Goal: Task Accomplishment & Management: Use online tool/utility

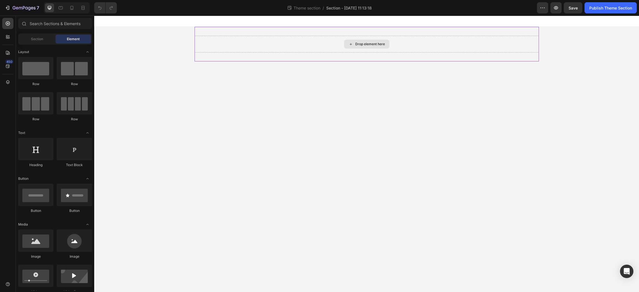
click at [373, 42] on div "Drop element here" at bounding box center [366, 44] width 45 height 9
click at [35, 36] on div "Section" at bounding box center [36, 39] width 35 height 9
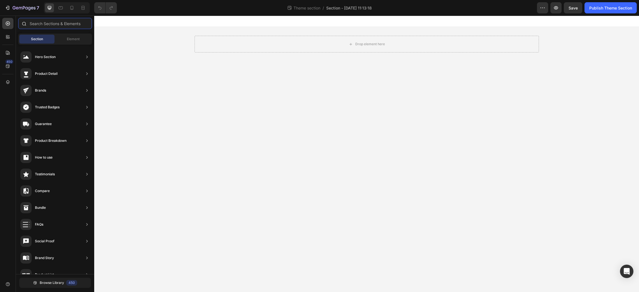
click at [44, 23] on input "text" at bounding box center [55, 23] width 74 height 11
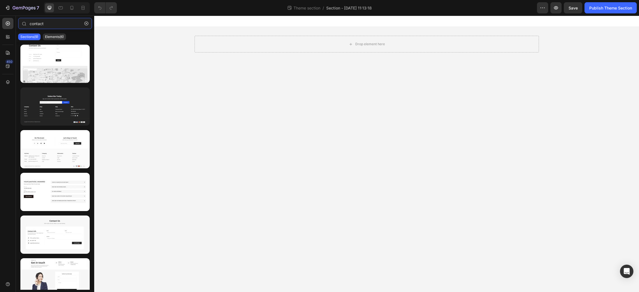
type input "contact"
click at [59, 41] on div "Sections(9) Elements(6)" at bounding box center [55, 36] width 78 height 11
click at [59, 37] on p "Elements(6)" at bounding box center [54, 37] width 19 height 4
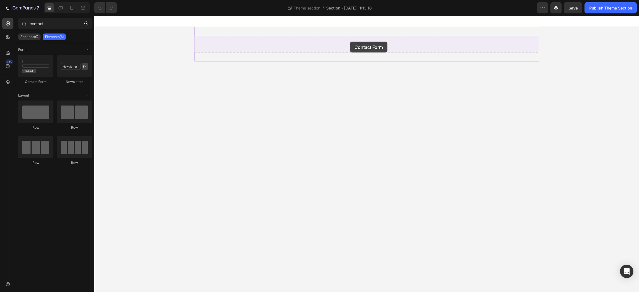
drag, startPoint x: 135, startPoint y: 81, endPoint x: 350, endPoint y: 42, distance: 218.2
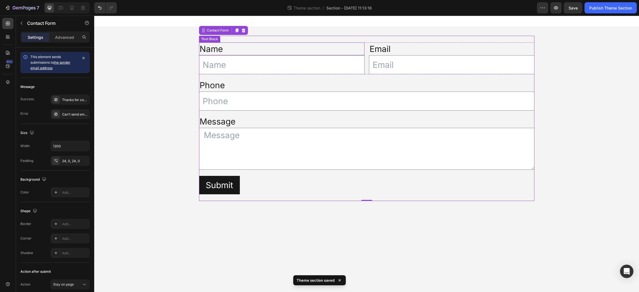
click at [269, 47] on div "Name" at bounding box center [281, 48] width 165 height 13
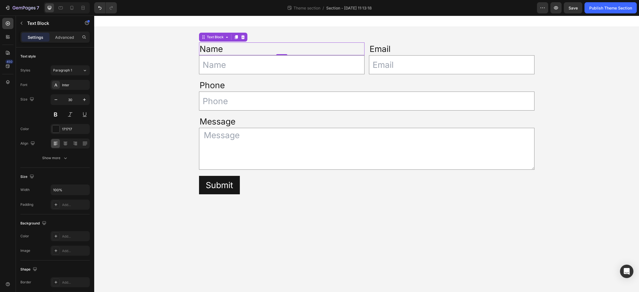
click at [212, 49] on div "Name" at bounding box center [281, 48] width 165 height 13
click at [212, 49] on p "Name" at bounding box center [282, 49] width 164 height 12
click at [212, 85] on div "Phone" at bounding box center [366, 85] width 335 height 13
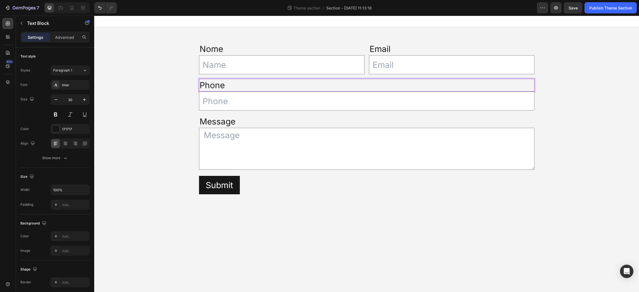
click at [212, 85] on div "Phone" at bounding box center [366, 85] width 335 height 13
click at [212, 85] on p "Phone" at bounding box center [367, 85] width 334 height 12
click at [217, 121] on div "Message" at bounding box center [366, 121] width 335 height 13
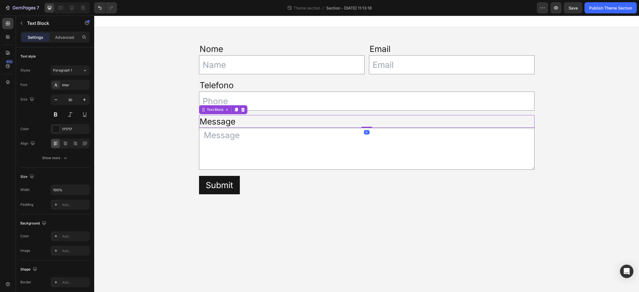
click at [217, 121] on div "Message" at bounding box center [366, 121] width 335 height 13
click at [217, 121] on p "Message" at bounding box center [367, 122] width 334 height 12
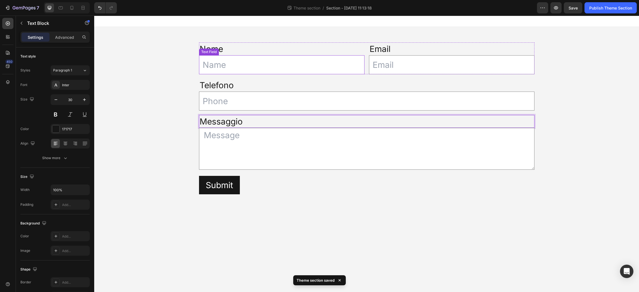
click at [216, 69] on input "text" at bounding box center [281, 64] width 165 height 19
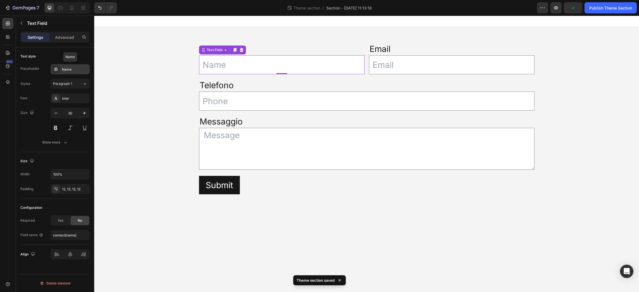
click at [70, 68] on div "Name" at bounding box center [75, 69] width 26 height 5
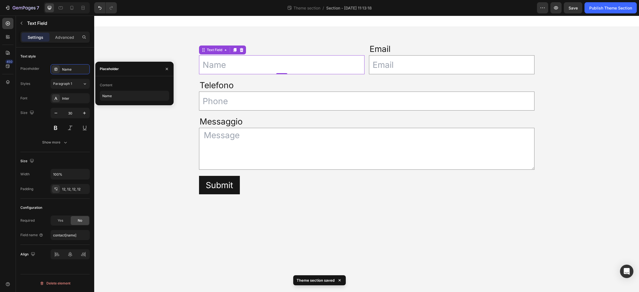
click at [172, 49] on div "Nome Text Block Text Field 0 Email Text Block Email Field Row Telefono Text Blo…" at bounding box center [366, 118] width 545 height 183
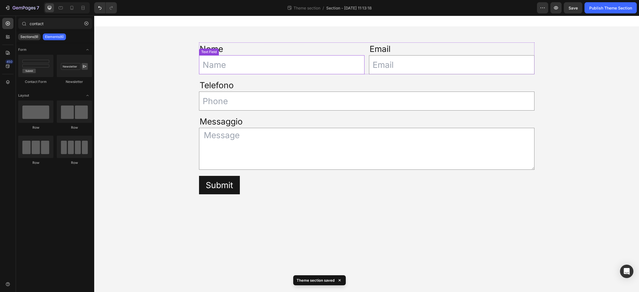
click at [220, 67] on input "text" at bounding box center [281, 64] width 165 height 19
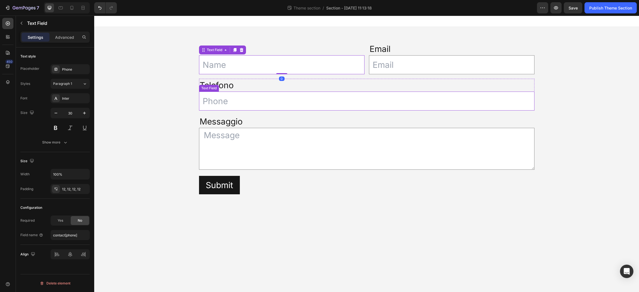
click at [296, 104] on input "text" at bounding box center [366, 101] width 335 height 19
click at [219, 86] on div "Text Field" at bounding box center [215, 86] width 18 height 5
click at [173, 114] on div "Nome Text Block Text Field Email Text Block Email Field Row Telefono Text Block…" at bounding box center [366, 118] width 545 height 183
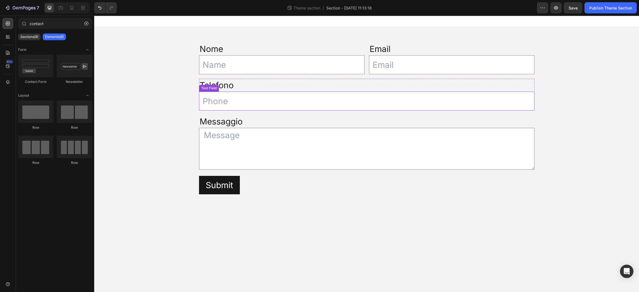
click at [343, 100] on input "text" at bounding box center [366, 101] width 335 height 19
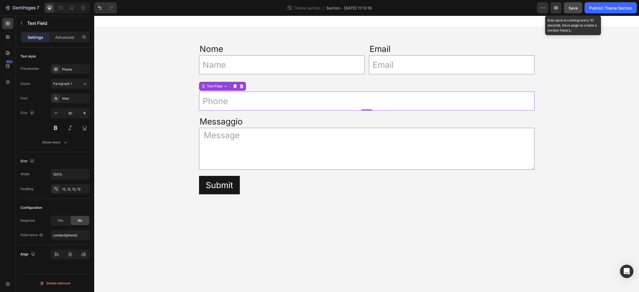
click at [566, 10] on button "Save" at bounding box center [573, 7] width 18 height 11
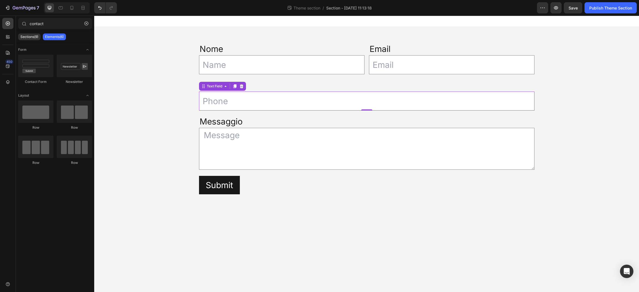
click at [153, 201] on div "Nome Text Block Text Field Email Text Block Email Field Row Telefono Text Block…" at bounding box center [366, 118] width 545 height 183
click at [335, 190] on div "Submit Submit Button" at bounding box center [366, 185] width 335 height 18
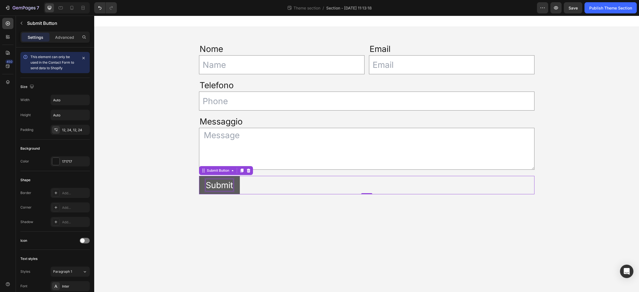
click at [227, 186] on div "Submit" at bounding box center [219, 185] width 27 height 12
click at [227, 186] on p "Submit" at bounding box center [219, 185] width 27 height 12
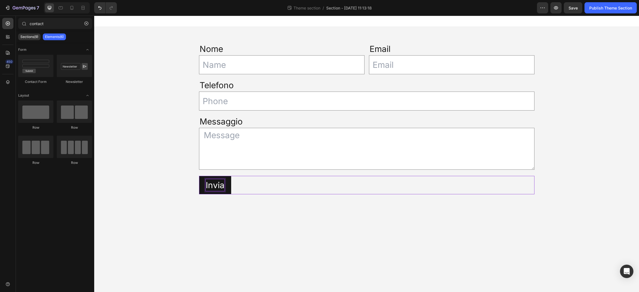
click at [312, 225] on body "Nome Text Block Text Field Email Text Block Email Field Row Telefono Text Block…" at bounding box center [366, 154] width 545 height 277
click at [230, 182] on button "Invia" at bounding box center [215, 185] width 32 height 18
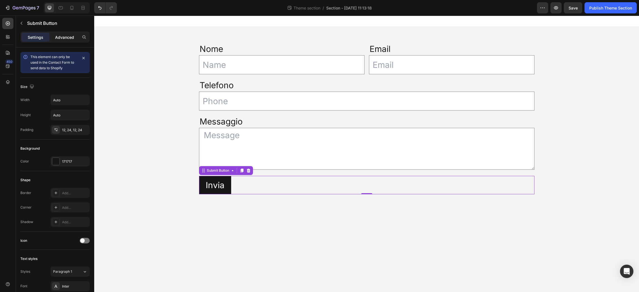
click at [70, 36] on p "Advanced" at bounding box center [64, 37] width 19 height 6
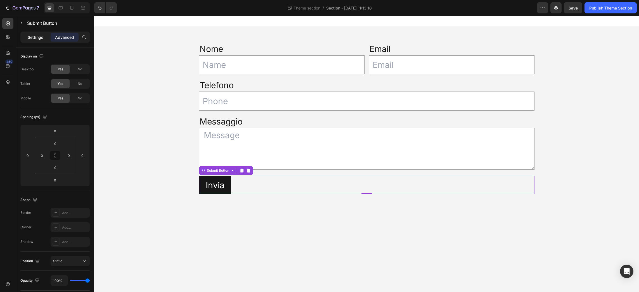
click at [36, 37] on p "Settings" at bounding box center [36, 37] width 16 height 6
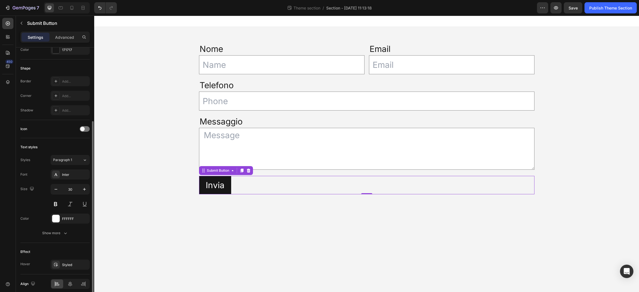
scroll to position [134, 0]
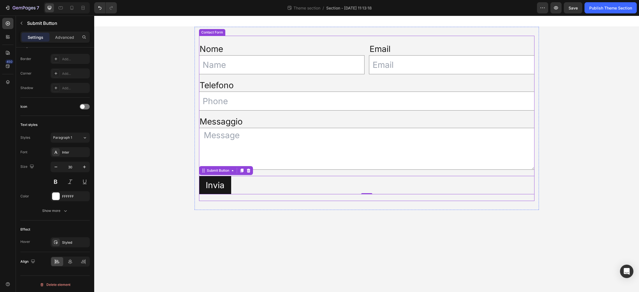
click at [244, 39] on div "Nome Text Block Text Field Email Text Block Email Field Row Telefono Text Block…" at bounding box center [366, 118] width 335 height 165
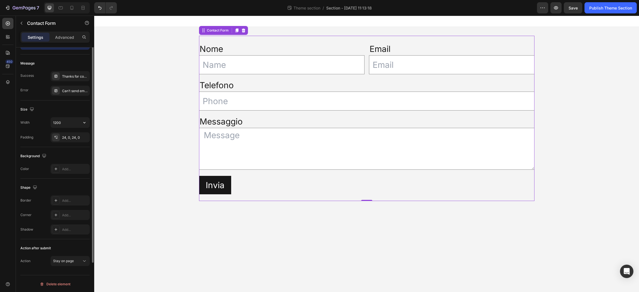
scroll to position [0, 0]
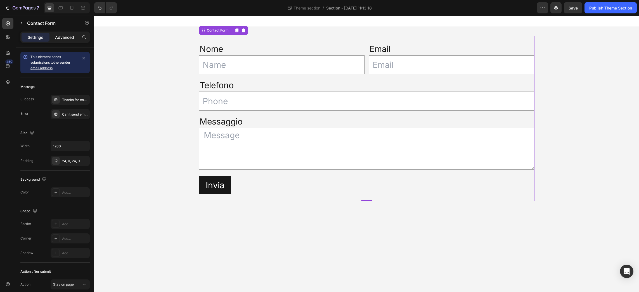
click at [65, 36] on p "Advanced" at bounding box center [64, 37] width 19 height 6
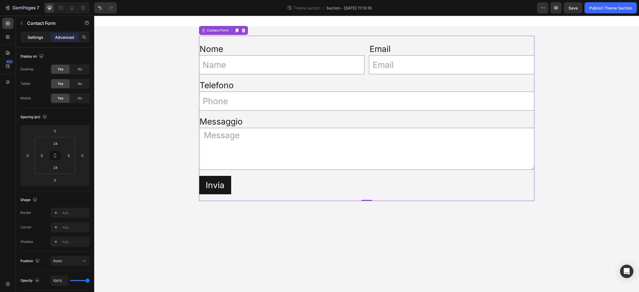
click at [37, 34] on p "Settings" at bounding box center [36, 37] width 16 height 6
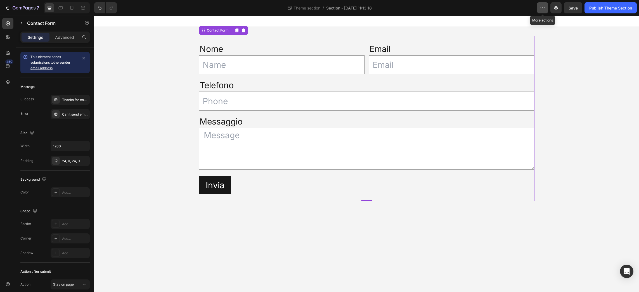
click at [544, 7] on icon "button" at bounding box center [543, 8] width 6 height 6
click at [599, 88] on div "Nome Text Block Text Field Email Text Block Email Field Row Telefono Text Block…" at bounding box center [366, 118] width 545 height 183
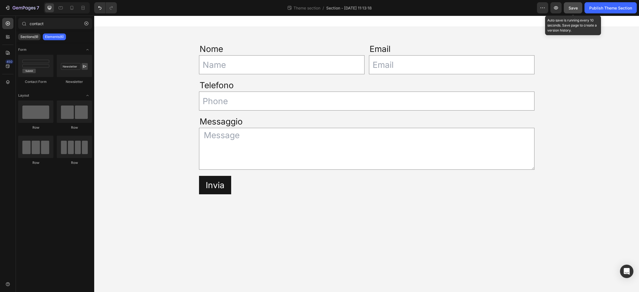
click at [577, 8] on span "Save" at bounding box center [572, 8] width 9 height 5
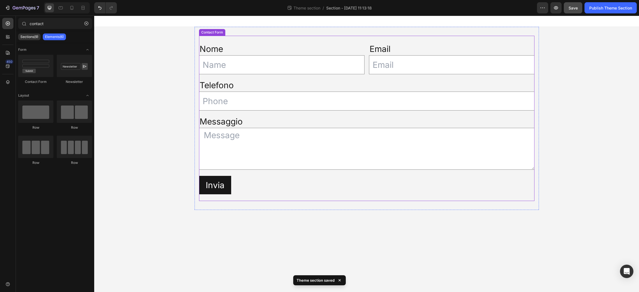
click at [303, 39] on div "Nome Text Block Text Field Email Text Block Email Field Row Telefono Text Block…" at bounding box center [366, 118] width 335 height 165
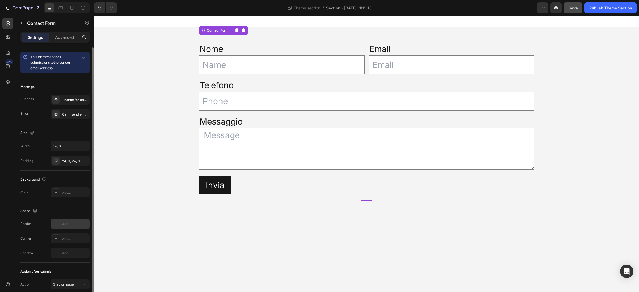
scroll to position [23, 0]
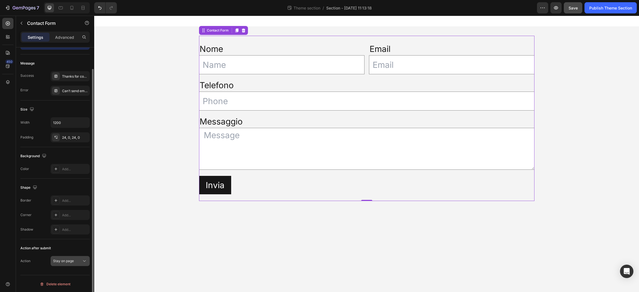
click at [65, 261] on span "Stay on page" at bounding box center [63, 261] width 21 height 4
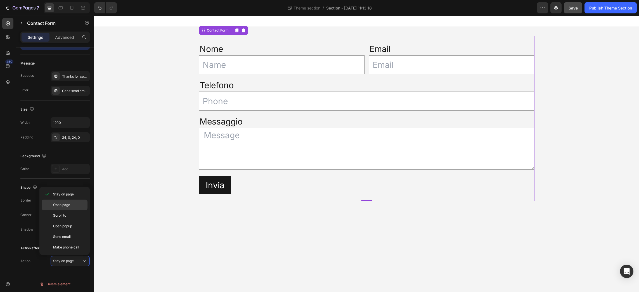
click at [69, 203] on span "Open page" at bounding box center [61, 205] width 17 height 5
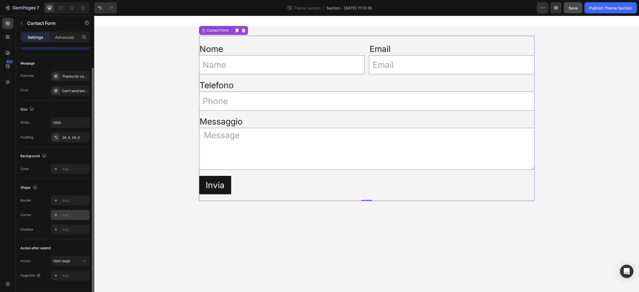
scroll to position [38, 0]
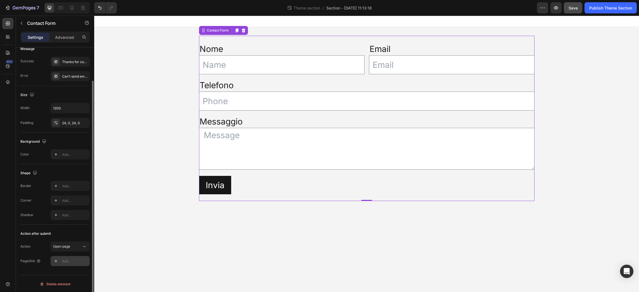
click at [62, 260] on div "Add..." at bounding box center [75, 261] width 26 height 5
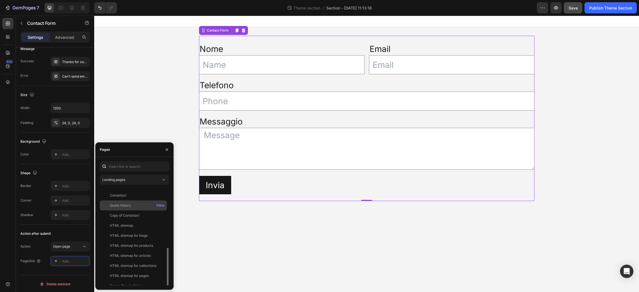
scroll to position [74, 0]
click at [118, 280] on div "Grazie" at bounding box center [115, 280] width 11 height 5
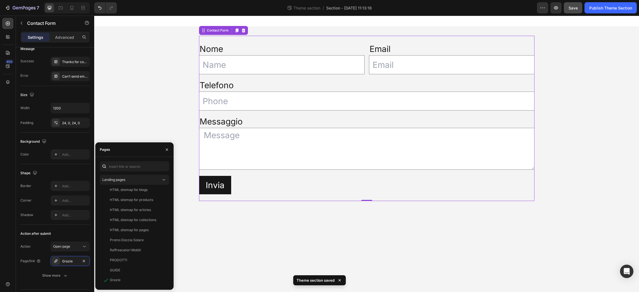
click at [272, 238] on body "Nome Text Block Text Field Email Text Block Email Field Row Telefono Text Block…" at bounding box center [366, 154] width 545 height 277
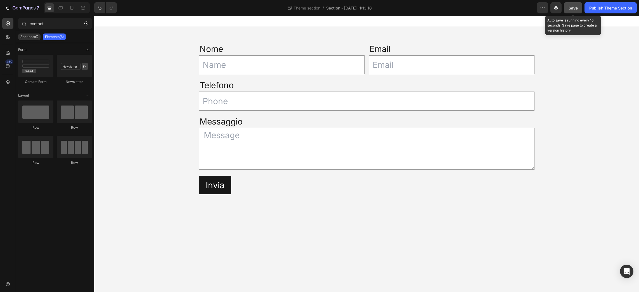
click at [573, 5] on div "Save" at bounding box center [572, 8] width 9 height 6
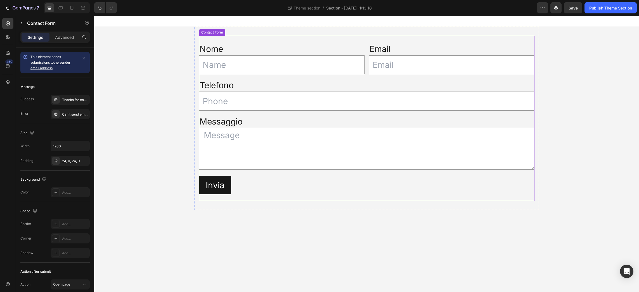
click at [213, 34] on div "Contact Form" at bounding box center [212, 32] width 26 height 7
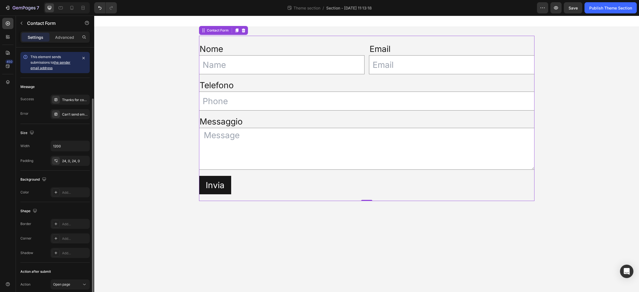
scroll to position [53, 0]
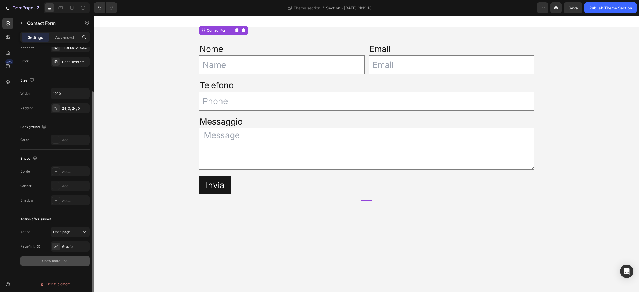
click at [65, 261] on icon "button" at bounding box center [66, 261] width 6 height 6
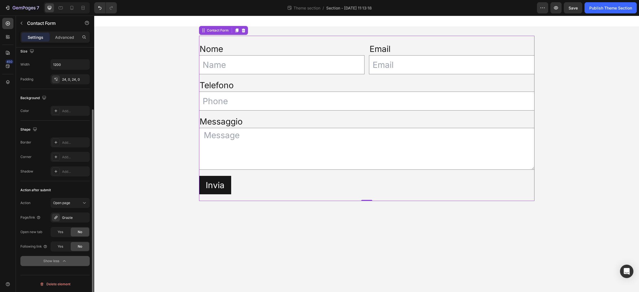
scroll to position [0, 0]
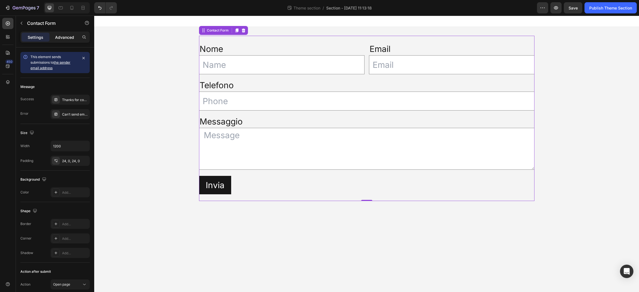
click at [67, 37] on p "Advanced" at bounding box center [64, 37] width 19 height 6
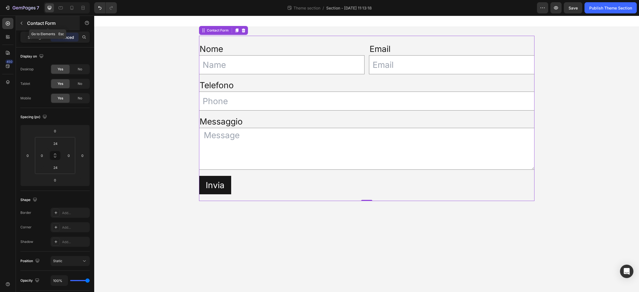
click at [45, 20] on p "Contact Form" at bounding box center [51, 23] width 48 height 7
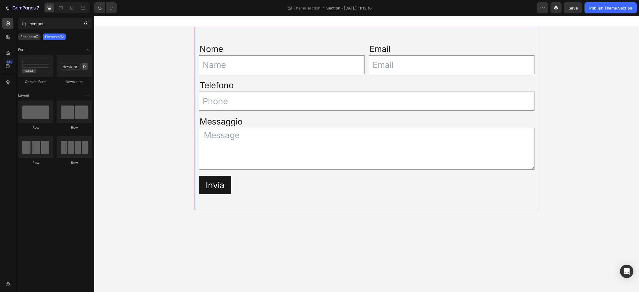
click at [287, 30] on div "Nome Text Block Text Field Email Text Block Email Field Row Telefono Text Block…" at bounding box center [366, 118] width 344 height 183
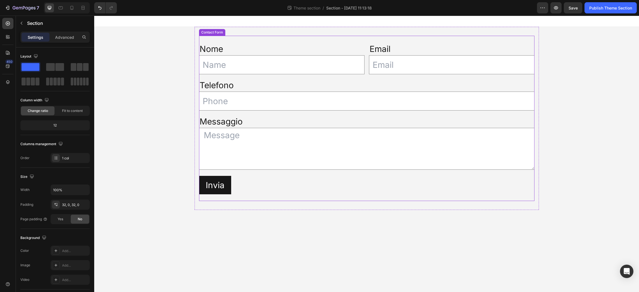
click at [284, 38] on div "Nome Text Block Text Field Email Text Block Email Field Row Telefono Text Block…" at bounding box center [366, 118] width 335 height 165
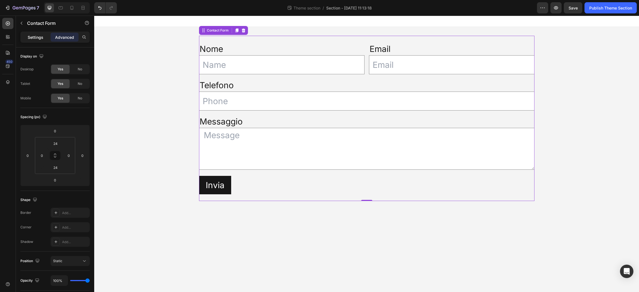
click at [33, 37] on p "Settings" at bounding box center [36, 37] width 16 height 6
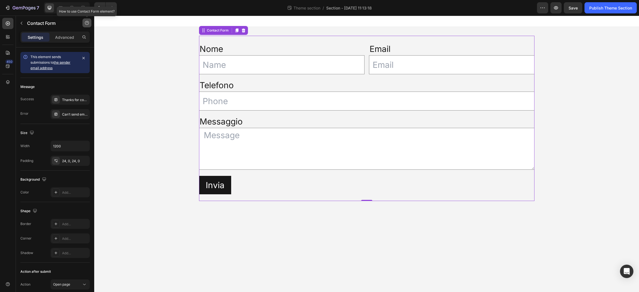
click at [87, 23] on icon "button" at bounding box center [87, 23] width 4 height 4
click at [80, 37] on div "Help center" at bounding box center [73, 36] width 26 height 6
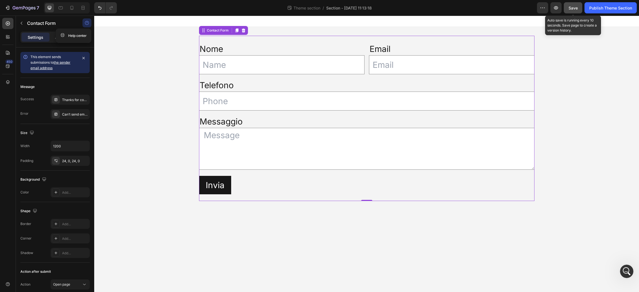
click at [574, 6] on span "Save" at bounding box center [572, 8] width 9 height 5
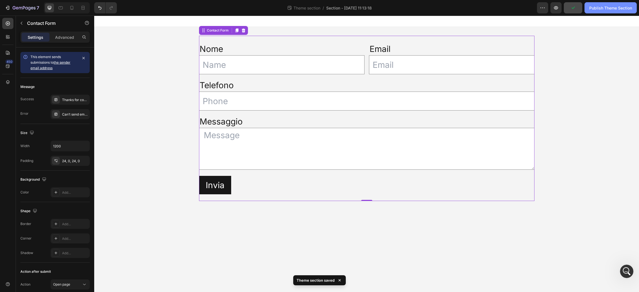
click at [616, 7] on div "Publish Theme Section" at bounding box center [610, 8] width 43 height 6
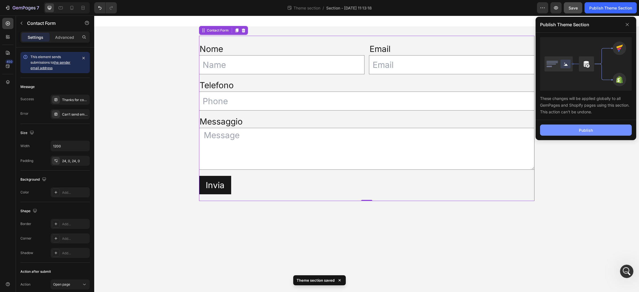
click at [598, 130] on button "Publish" at bounding box center [586, 130] width 92 height 11
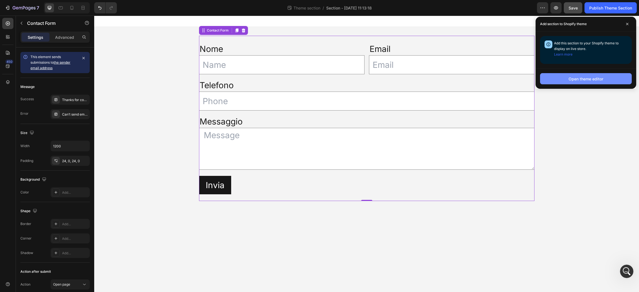
click at [601, 77] on div "Open theme editor" at bounding box center [585, 79] width 35 height 6
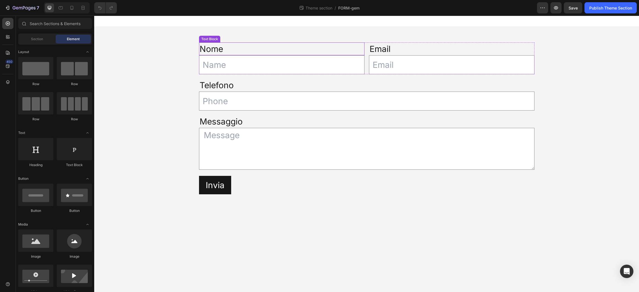
click at [277, 49] on p "Nome" at bounding box center [282, 49] width 164 height 12
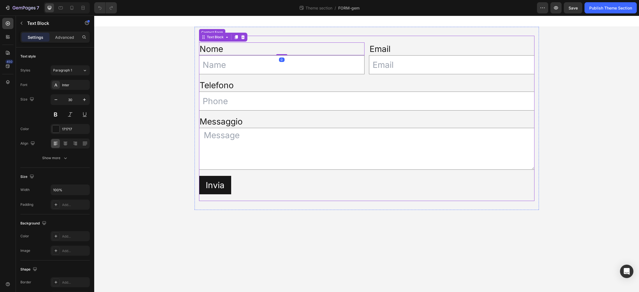
click at [255, 36] on div "Nome Text Block 0 Text Field Email Text Block Email Field Row Telefono Text Blo…" at bounding box center [366, 118] width 335 height 165
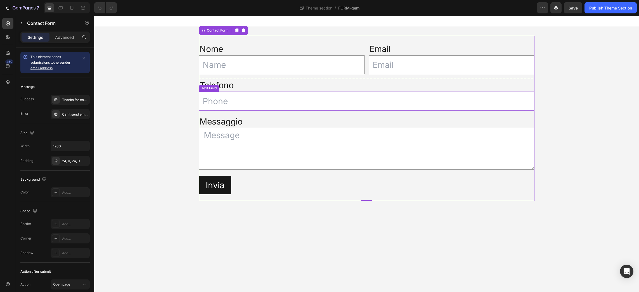
click at [293, 95] on input "text" at bounding box center [366, 101] width 335 height 19
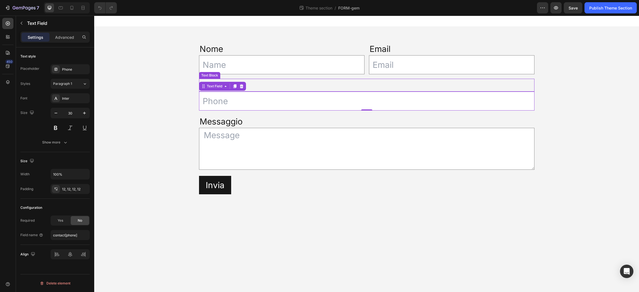
click at [303, 80] on p "Telefono" at bounding box center [367, 85] width 334 height 12
click at [300, 98] on input "text" at bounding box center [366, 101] width 335 height 19
click at [343, 167] on textarea at bounding box center [366, 149] width 335 height 42
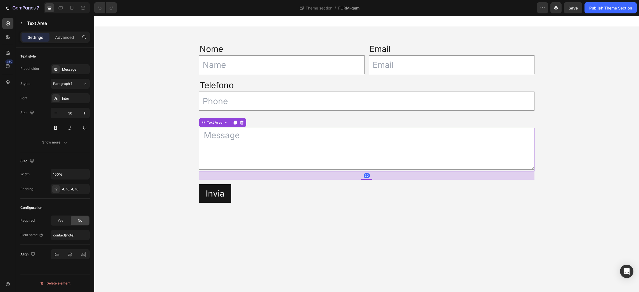
drag, startPoint x: 369, startPoint y: 170, endPoint x: 368, endPoint y: 178, distance: 8.5
click at [368, 179] on div at bounding box center [366, 179] width 11 height 1
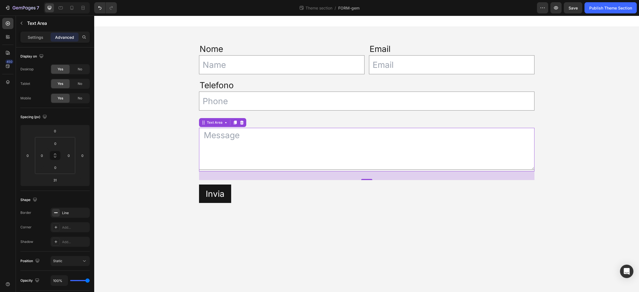
click at [163, 142] on div "Nome Text Block Text Field Email Text Block Email Field Row Telefono Text Block…" at bounding box center [366, 123] width 545 height 192
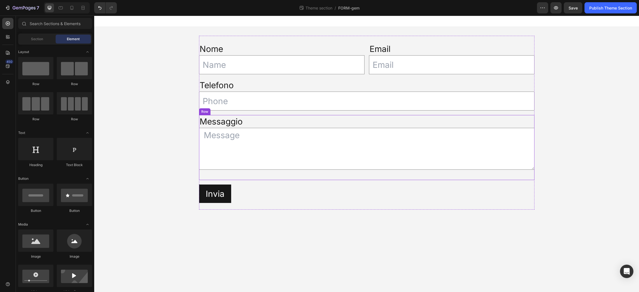
click at [362, 175] on div "Messaggio Text Block Text Area" at bounding box center [366, 147] width 335 height 65
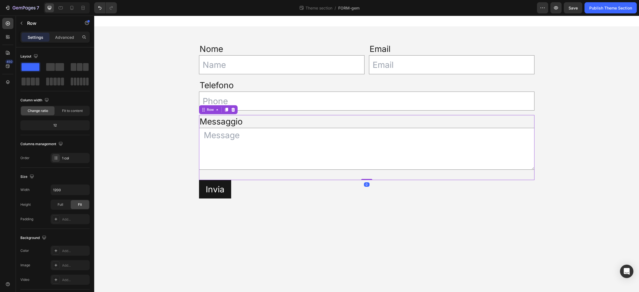
drag, startPoint x: 367, startPoint y: 184, endPoint x: 369, endPoint y: 175, distance: 9.5
click at [369, 175] on div "Messaggio Text Block Text Area Row 0" at bounding box center [366, 147] width 335 height 65
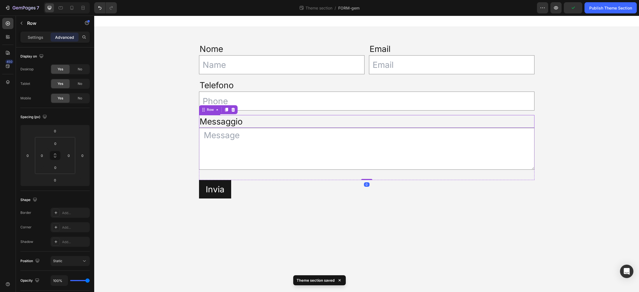
click at [256, 118] on p "Messaggio" at bounding box center [367, 122] width 334 height 12
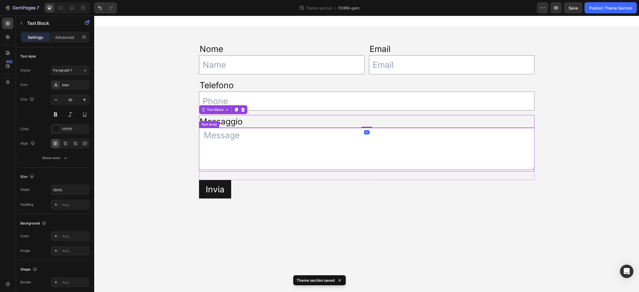
click at [272, 147] on textarea at bounding box center [366, 149] width 335 height 42
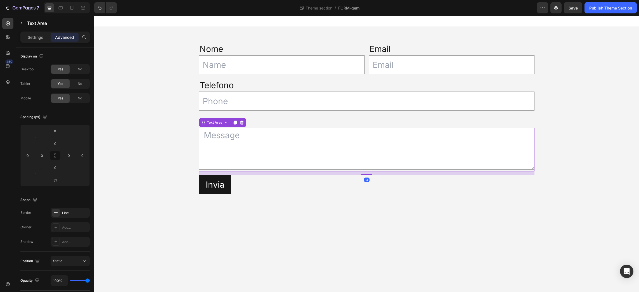
drag, startPoint x: 369, startPoint y: 179, endPoint x: 370, endPoint y: 174, distance: 4.8
click at [370, 174] on div at bounding box center [366, 175] width 11 height 2
type input "14"
click at [176, 126] on div "Nome Text Block Text Field Email Text Block Email Field Row Telefono Text Block…" at bounding box center [366, 118] width 545 height 183
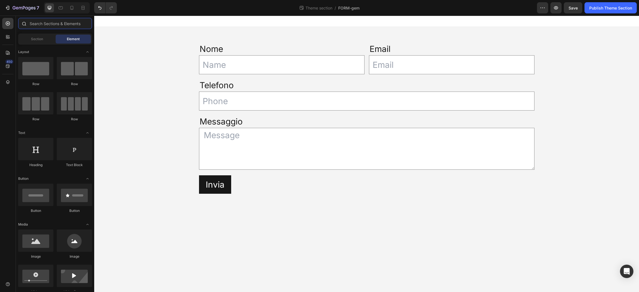
click at [67, 24] on input "text" at bounding box center [55, 23] width 74 height 11
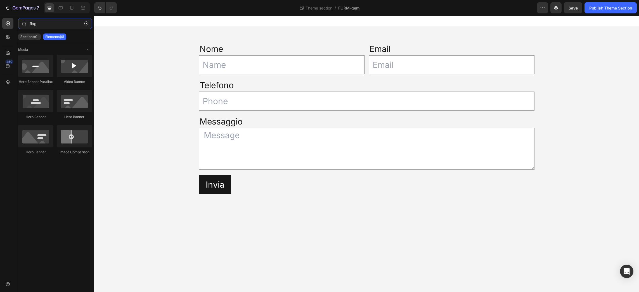
type input "flag"
click at [57, 36] on p "Elements(6)" at bounding box center [54, 37] width 19 height 4
click at [28, 34] on div "Sections(0)" at bounding box center [29, 37] width 23 height 7
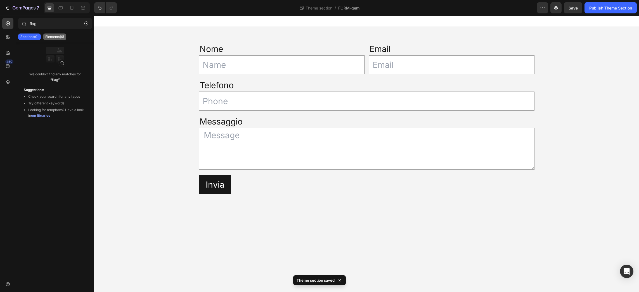
click at [56, 35] on p "Elements(6)" at bounding box center [54, 37] width 19 height 4
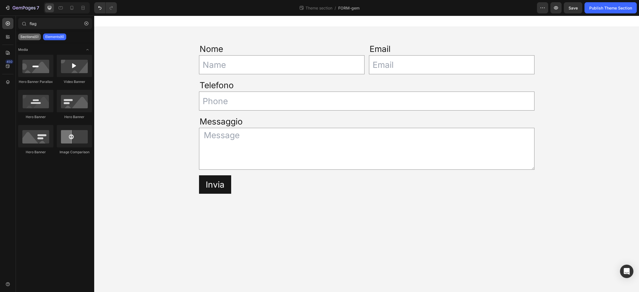
click at [28, 38] on p "Sections(0)" at bounding box center [29, 37] width 18 height 4
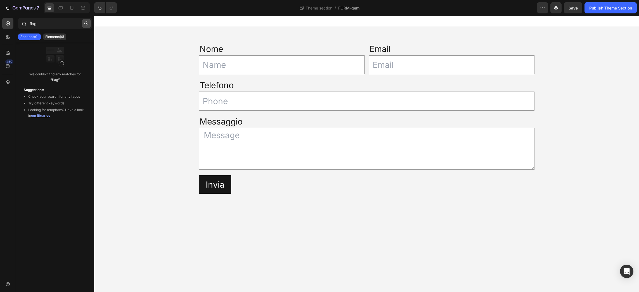
click at [87, 24] on icon "button" at bounding box center [86, 24] width 4 height 4
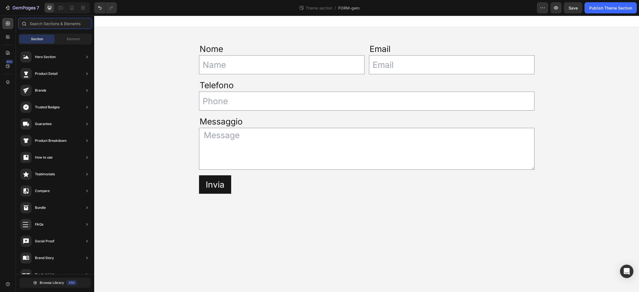
click at [66, 24] on input "text" at bounding box center [55, 23] width 74 height 11
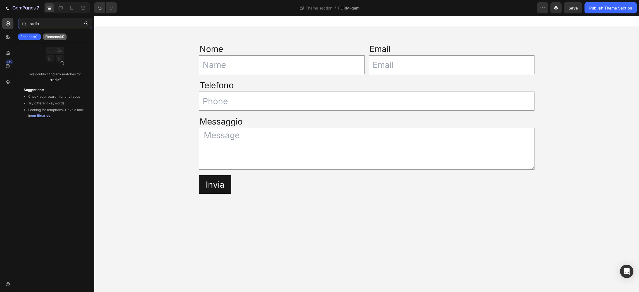
type input "radio"
click at [58, 37] on p "Elements(4)" at bounding box center [54, 37] width 19 height 4
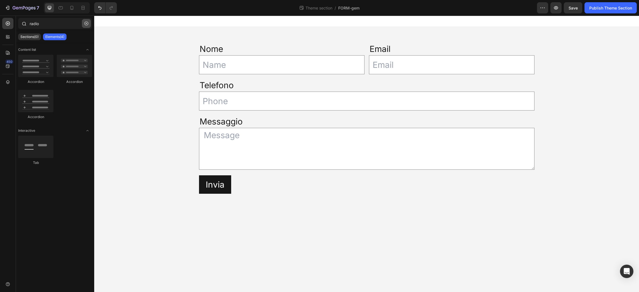
click at [86, 23] on icon "button" at bounding box center [86, 24] width 4 height 4
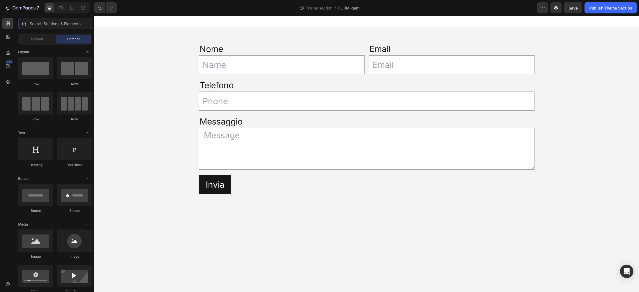
click at [65, 23] on input "text" at bounding box center [55, 23] width 74 height 11
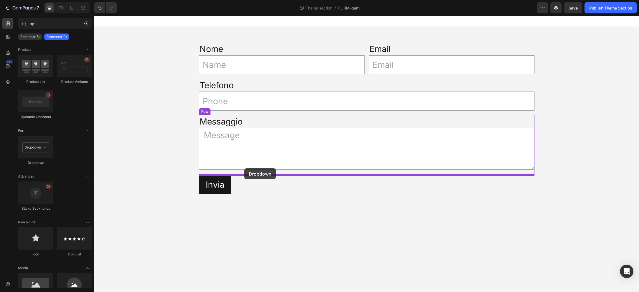
drag, startPoint x: 125, startPoint y: 164, endPoint x: 244, endPoint y: 169, distance: 119.7
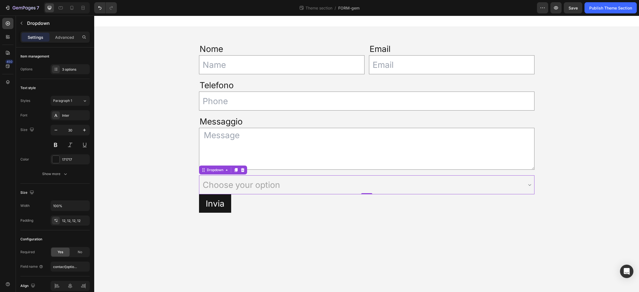
click at [314, 180] on select "Choose your option Option 1 Option 2 Option 3" at bounding box center [366, 184] width 335 height 19
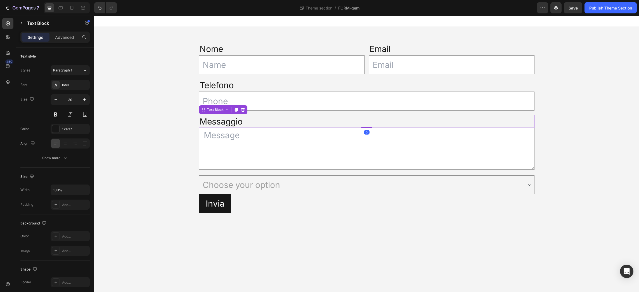
click at [229, 119] on p "Messaggio" at bounding box center [367, 122] width 334 height 12
click at [21, 21] on icon "button" at bounding box center [21, 23] width 4 height 4
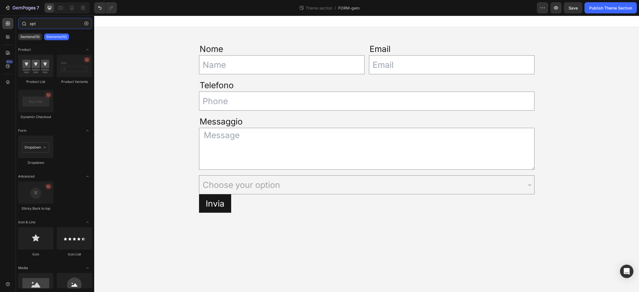
click at [42, 21] on input "opt" at bounding box center [55, 23] width 74 height 11
click at [31, 23] on input "opt" at bounding box center [55, 23] width 74 height 11
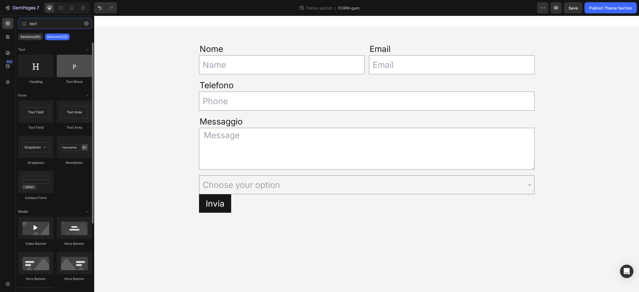
type input "text"
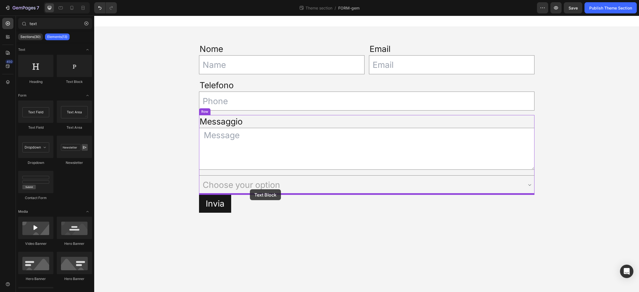
drag, startPoint x: 166, startPoint y: 85, endPoint x: 250, endPoint y: 189, distance: 133.8
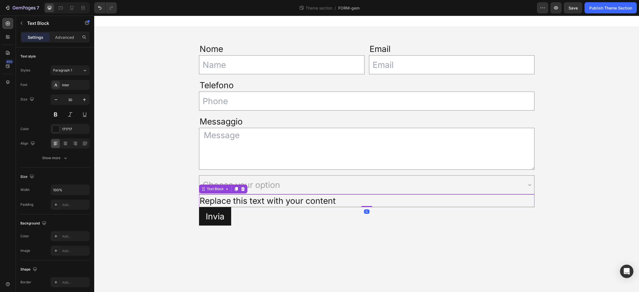
click at [251, 198] on div "Replace this text with your content" at bounding box center [366, 200] width 335 height 13
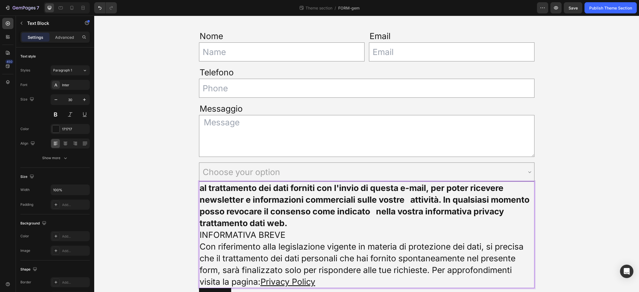
scroll to position [42, 0]
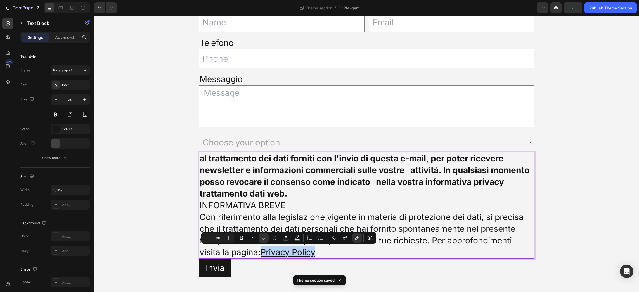
drag, startPoint x: 319, startPoint y: 253, endPoint x: 262, endPoint y: 252, distance: 57.0
click at [262, 252] on p "Con riferimento alla legislazione vigente in materia di protezione dei dati, si…" at bounding box center [367, 234] width 334 height 47
click at [358, 236] on icon "Editor contextual toolbar" at bounding box center [358, 237] width 3 height 3
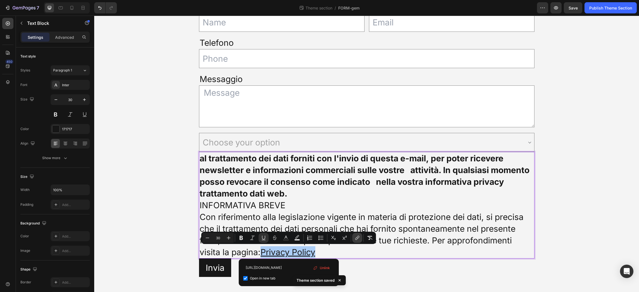
scroll to position [0, 2]
click at [326, 266] on span "Unlink" at bounding box center [325, 268] width 10 height 6
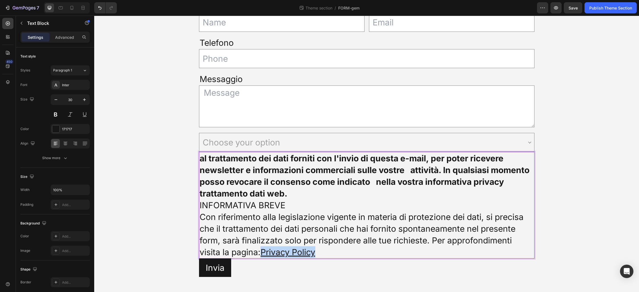
click at [412, 223] on p "Con riferimento alla legislazione vigente in materia di protezione dei dati, si…" at bounding box center [367, 234] width 334 height 47
click at [299, 249] on u "Privacy Policy" at bounding box center [287, 252] width 55 height 10
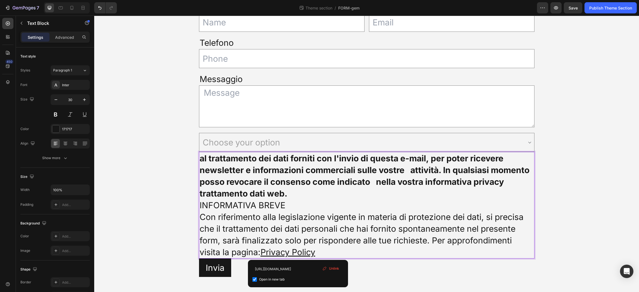
click at [331, 267] on span "Unlink" at bounding box center [334, 268] width 10 height 5
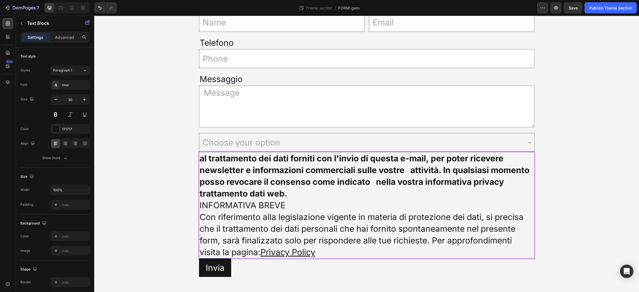
click at [278, 251] on u "Privacy P" at bounding box center [278, 252] width 37 height 10
drag, startPoint x: 262, startPoint y: 251, endPoint x: 318, endPoint y: 253, distance: 55.9
click at [318, 253] on p "Con riferimento alla legislazione vigente in materia di protezione dei dati, si…" at bounding box center [367, 234] width 334 height 47
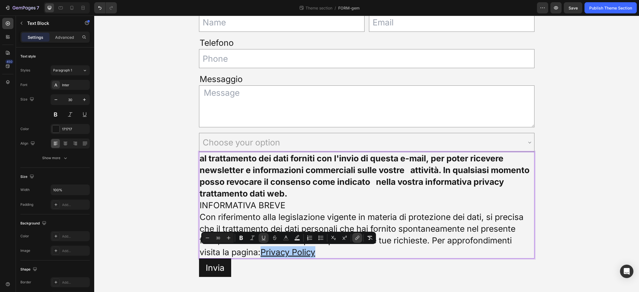
click at [356, 237] on icon "Editor contextual toolbar" at bounding box center [357, 238] width 6 height 6
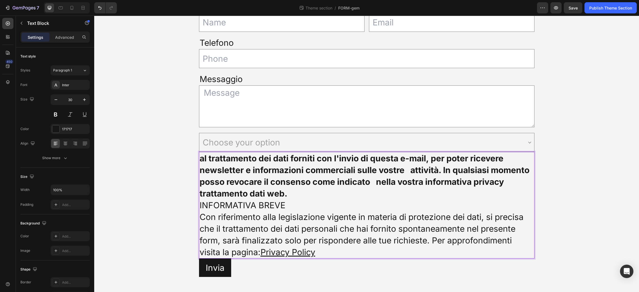
click at [421, 227] on p "Con riferimento alla legislazione vigente in materia di protezione dei dati, si…" at bounding box center [367, 234] width 334 height 47
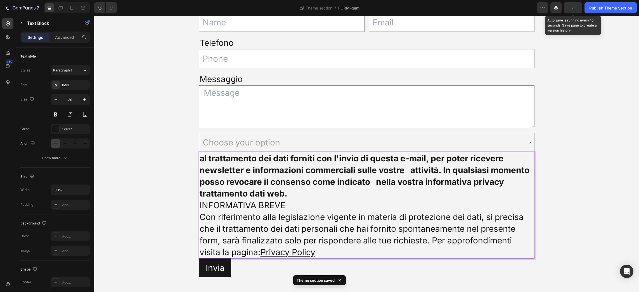
click at [572, 6] on icon "button" at bounding box center [573, 8] width 6 height 6
click at [200, 158] on strong "al trattamento dei dati forniti con l'invio di questa e-mail, per poter ricever…" at bounding box center [365, 175] width 330 height 45
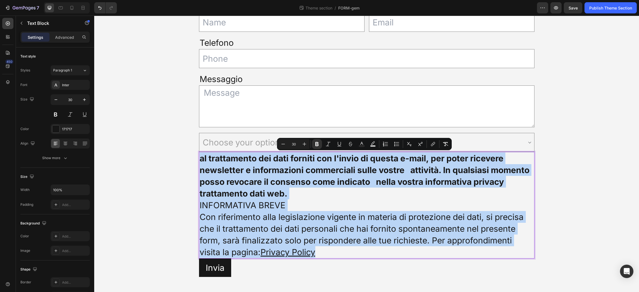
drag, startPoint x: 199, startPoint y: 156, endPoint x: 360, endPoint y: 251, distance: 187.4
click at [360, 251] on div "al trattamento dei dati forniti con l'invio di questa e-mail, per poter ricever…" at bounding box center [366, 205] width 335 height 107
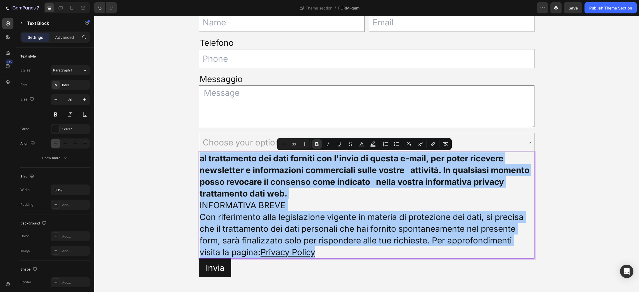
click at [293, 144] on input "30" at bounding box center [293, 144] width 11 height 7
type input "11"
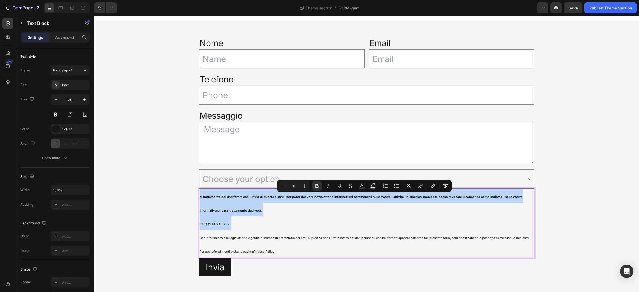
scroll to position [6, 0]
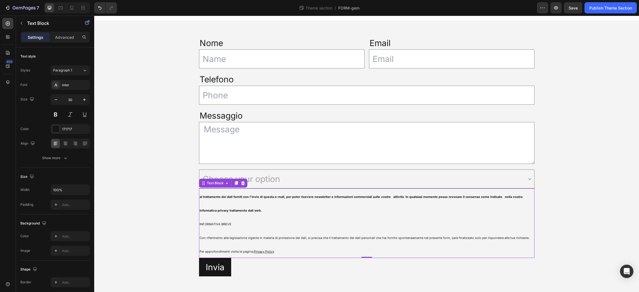
click at [260, 206] on p "al trattamento dei dati forniti con l'invio di questa e-mail, per poter ricever…" at bounding box center [367, 202] width 334 height 27
click at [210, 193] on p "al trattamento dei dati forniti con l'invio di questa e-mail, per poter ricever…" at bounding box center [367, 202] width 334 height 27
click at [212, 198] on strong "al trattamento dei dati forniti con l'invio di questa e-mail, per poter ricever…" at bounding box center [361, 204] width 323 height 18
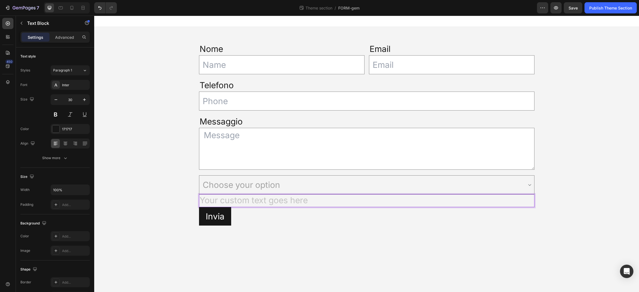
scroll to position [13, 0]
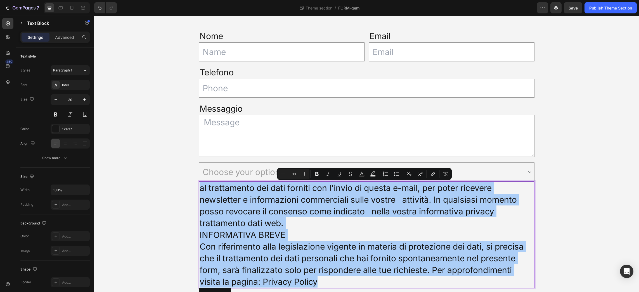
click at [293, 174] on input "30" at bounding box center [293, 174] width 11 height 7
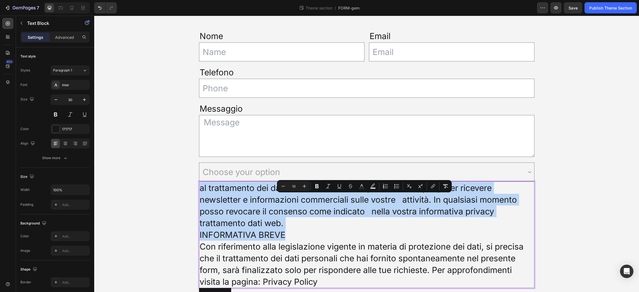
scroll to position [6, 0]
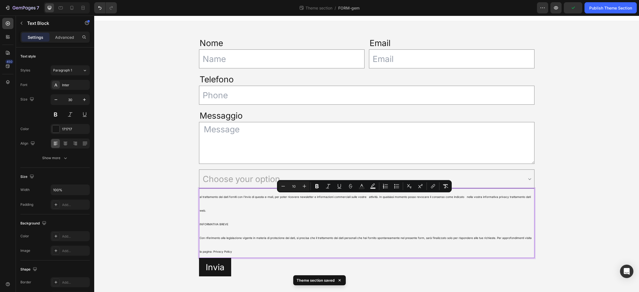
click at [294, 186] on input "10" at bounding box center [293, 186] width 11 height 7
type input "12"
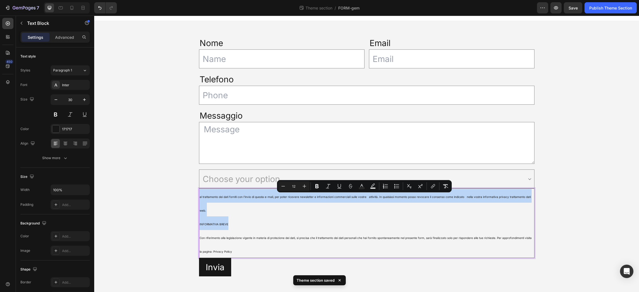
scroll to position [5, 0]
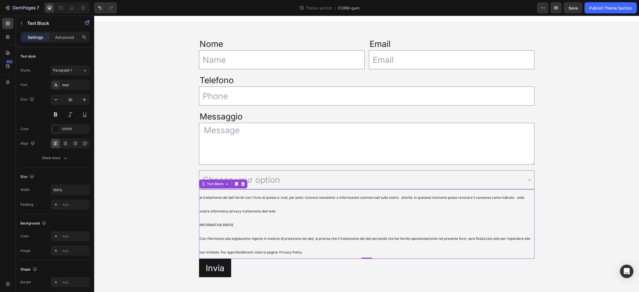
click at [267, 204] on p "al trattamento dei dati forniti con l'invio di questa e-mail, per poter ricever…" at bounding box center [367, 203] width 334 height 27
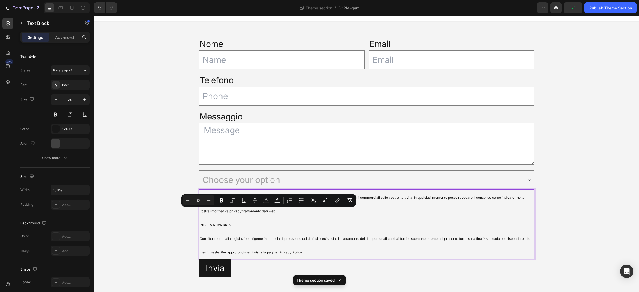
click at [310, 231] on p "Con riferimento alla legislazione vigente in materia di protezione dei dati, si…" at bounding box center [367, 244] width 334 height 27
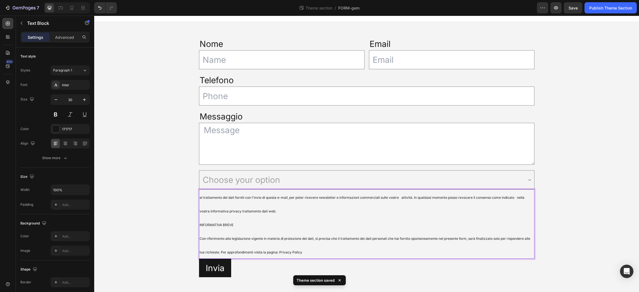
click at [304, 252] on p "Con riferimento alla legislazione vigente in materia di protezione dei dati, si…" at bounding box center [367, 244] width 334 height 27
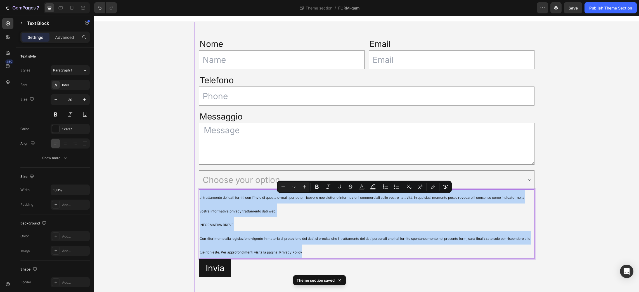
drag, startPoint x: 302, startPoint y: 252, endPoint x: 195, endPoint y: 195, distance: 120.6
click at [195, 195] on div "Nome Text Block Text Field Email Text Block Email Field Row Telefono Text Block…" at bounding box center [366, 157] width 344 height 253
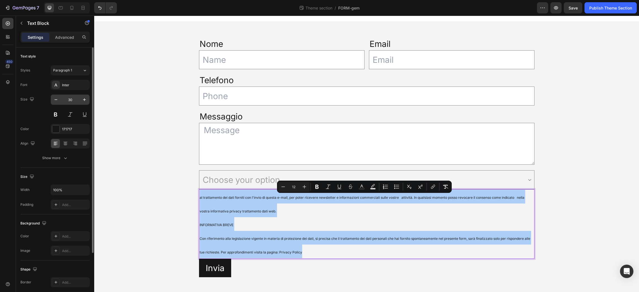
click at [70, 100] on input "30" at bounding box center [70, 100] width 18 height 10
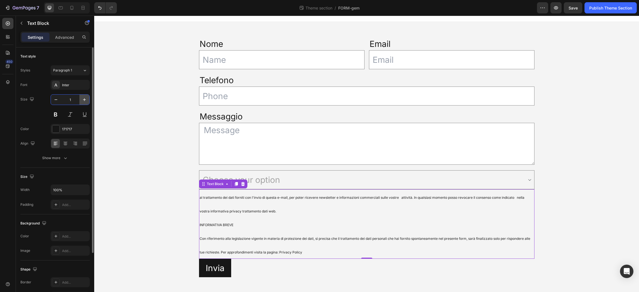
scroll to position [0, 0]
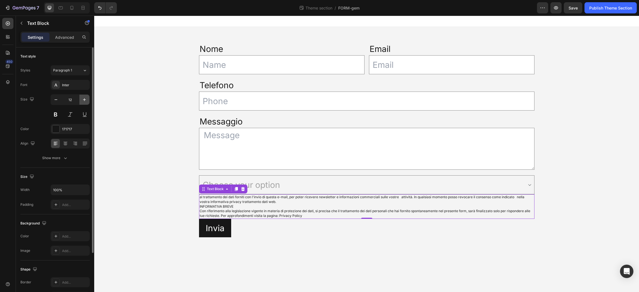
click at [86, 99] on icon "button" at bounding box center [85, 100] width 6 height 6
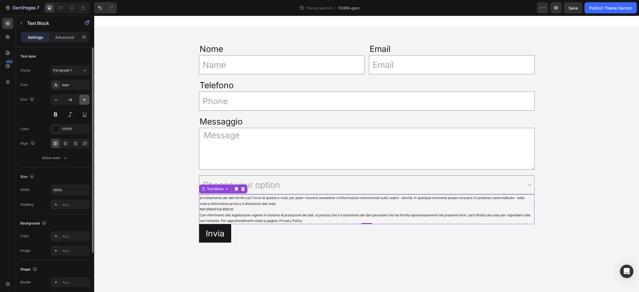
click at [86, 99] on icon "button" at bounding box center [85, 100] width 6 height 6
type input "15"
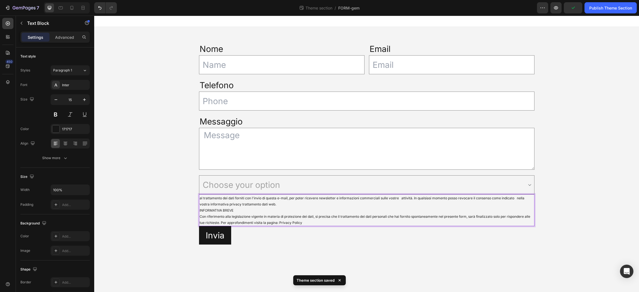
click at [251, 217] on span "Con riferimento alla legislazione vigente in materia di protezione dei dati, si…" at bounding box center [365, 220] width 331 height 10
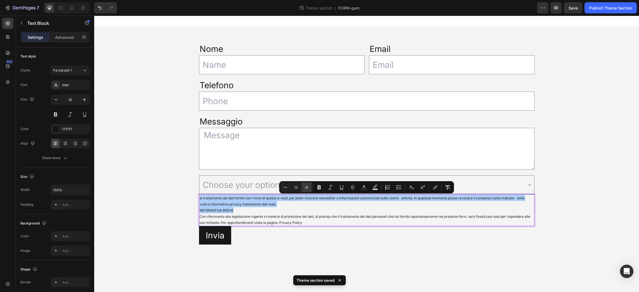
click at [305, 187] on icon "Editor contextual toolbar" at bounding box center [307, 188] width 6 height 6
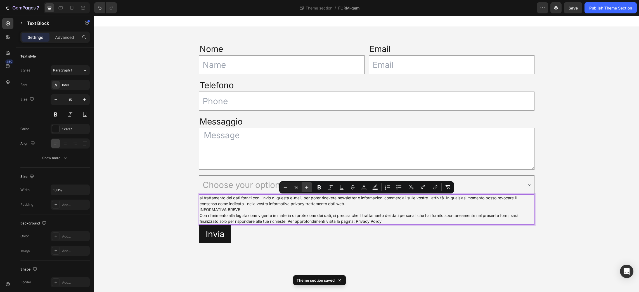
click at [305, 187] on icon "Editor contextual toolbar" at bounding box center [307, 188] width 6 height 6
type input "16"
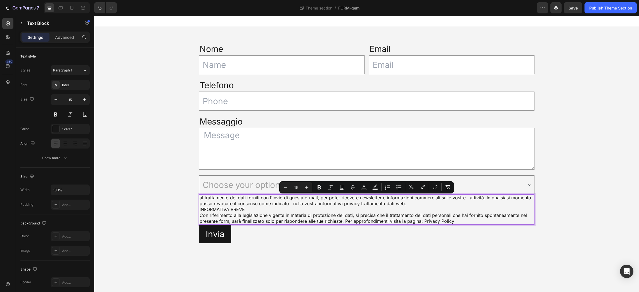
click at [217, 208] on span "INFORMATIVA BREVE" at bounding box center [222, 210] width 45 height 6
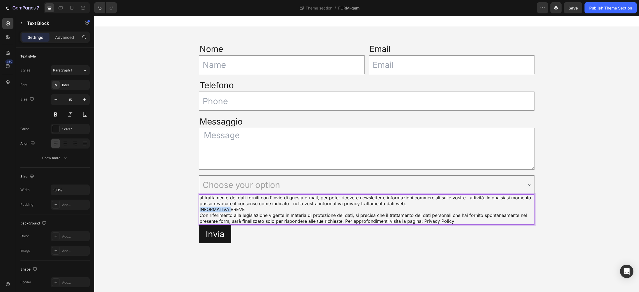
click at [217, 208] on span "INFORMATIVA BREVE" at bounding box center [222, 210] width 45 height 6
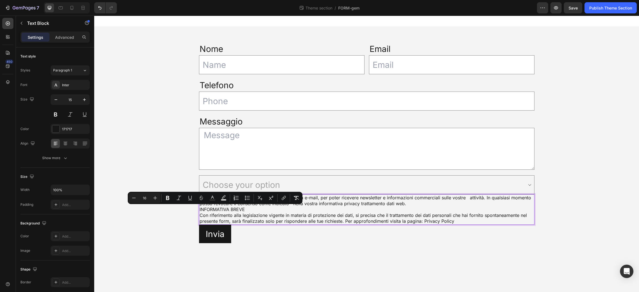
click at [238, 209] on span "INFORMATIVA BREVE" at bounding box center [222, 210] width 45 height 6
drag, startPoint x: 246, startPoint y: 209, endPoint x: 196, endPoint y: 208, distance: 50.0
click at [196, 208] on div "Nome Text Block Text Field Email Text Block Email Field Row Telefono Text Block…" at bounding box center [366, 143] width 344 height 214
click at [174, 199] on icon "Editor contextual toolbar" at bounding box center [175, 198] width 6 height 6
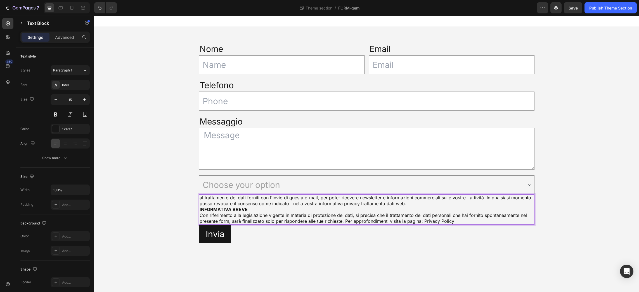
click at [268, 198] on span "al trattamento dei dati forniti con l'invio di questa e-mail, per poter ricever…" at bounding box center [365, 200] width 331 height 11
click at [217, 199] on span "al trattamento dei dati forniti con l'invio di questa e-mail, per poter ricever…" at bounding box center [365, 200] width 331 height 11
click at [242, 198] on span "al trattamento dei dati forniti con l'invio di questa e-mail, per poter ricever…" at bounding box center [365, 200] width 331 height 11
drag, startPoint x: 246, startPoint y: 198, endPoint x: 199, endPoint y: 198, distance: 47.2
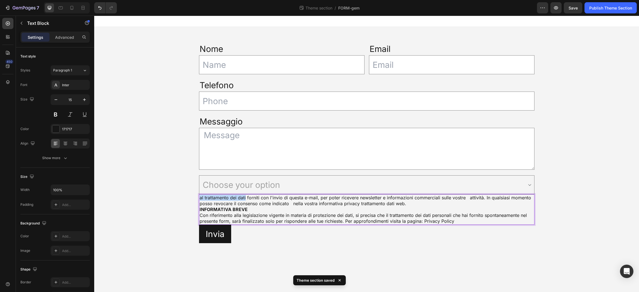
click at [199, 198] on div "al trattamento dei dati forniti con l'invio di questa e-mail, per poter ricever…" at bounding box center [366, 209] width 335 height 30
click at [218, 197] on span "al trattamento dei dati forniti con l'invio di questa e-mail, per poter ricever…" at bounding box center [365, 200] width 331 height 11
click at [217, 196] on span "al trattamento dei dati forniti con l'invio di questa e-mail, per poter ricever…" at bounding box center [365, 200] width 331 height 11
click at [283, 207] on p "INFORMATIVA BREVE" at bounding box center [367, 210] width 334 height 6
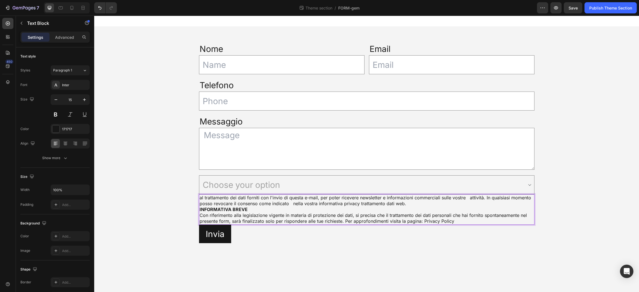
click at [247, 197] on span "al trattamento dei dati forniti con l'invio di questa e-mail, per poter ricever…" at bounding box center [365, 200] width 331 height 11
drag, startPoint x: 246, startPoint y: 197, endPoint x: 195, endPoint y: 196, distance: 50.9
click at [195, 196] on div "Nome Text Block Text Field Email Text Block Email Field Row Telefono Text Block…" at bounding box center [366, 143] width 344 height 214
click at [288, 216] on span "Con riferimento alla legislazione vigente in materia di protezione dei dati, si…" at bounding box center [363, 218] width 327 height 11
click at [574, 7] on span "Save" at bounding box center [572, 8] width 9 height 5
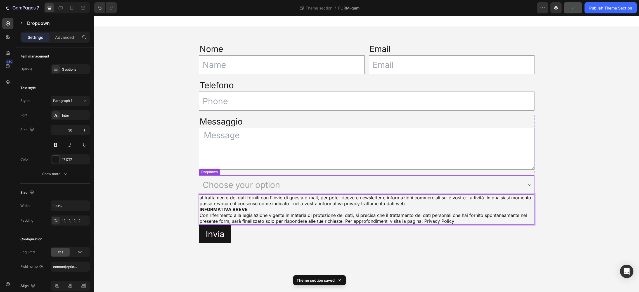
click at [307, 181] on select "Choose your option Option 1 Option 2 Option 3" at bounding box center [366, 184] width 335 height 19
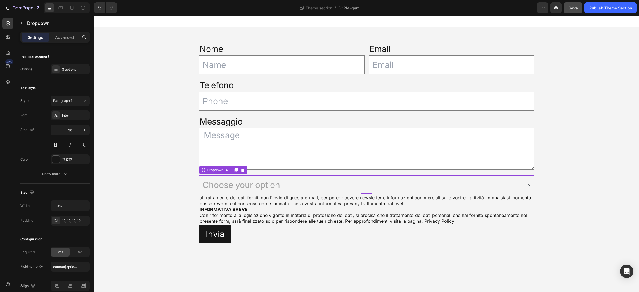
click at [276, 184] on select "Choose your option Option 1 Option 2 Option 3" at bounding box center [366, 184] width 335 height 19
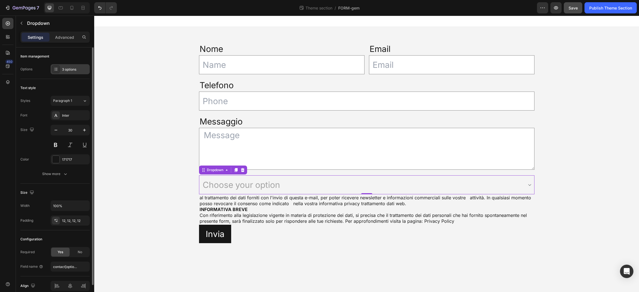
click at [55, 66] on div at bounding box center [56, 69] width 8 height 8
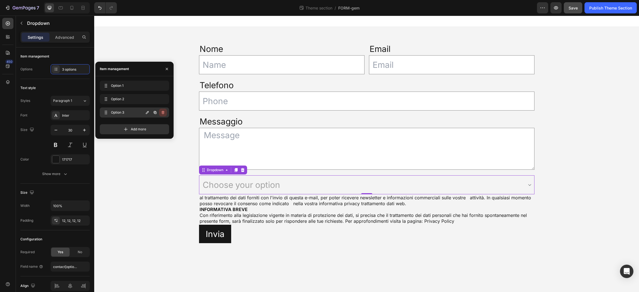
click at [165, 112] on icon "button" at bounding box center [163, 112] width 4 height 4
click at [162, 112] on div "Delete" at bounding box center [159, 112] width 10 height 5
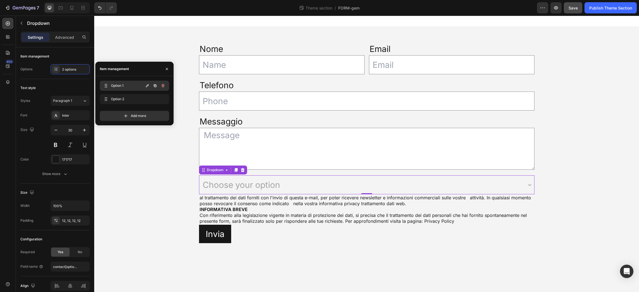
click at [120, 84] on span "Option 1" at bounding box center [127, 85] width 32 height 5
click at [120, 85] on span "Option 1" at bounding box center [127, 85] width 34 height 5
click at [149, 85] on icon "button" at bounding box center [147, 85] width 3 height 3
type input "Acconsento"
click at [148, 99] on icon "button" at bounding box center [147, 99] width 4 height 4
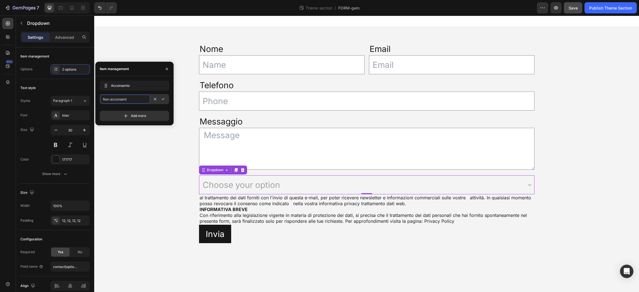
type input "Non acconsento"
click at [154, 156] on div "Nome Text Block Text Field Email Text Block Email Field Row Telefono Text Block…" at bounding box center [366, 143] width 545 height 232
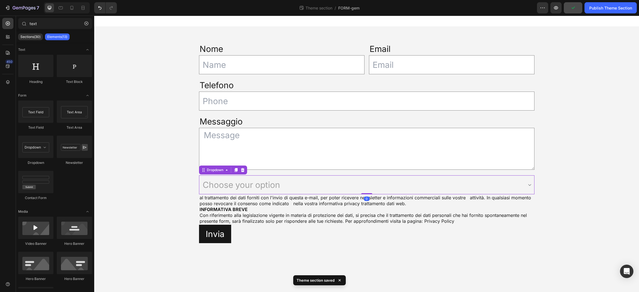
click at [267, 185] on select "Choose your option Acconsento Non acconsento" at bounding box center [366, 184] width 335 height 19
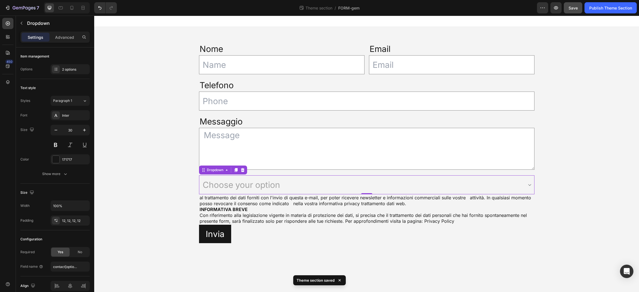
click at [266, 182] on select "Choose your option Acconsento Non acconsento" at bounding box center [366, 184] width 335 height 19
click at [209, 184] on select "Choose your option Acconsento Non acconsento" at bounding box center [366, 184] width 335 height 19
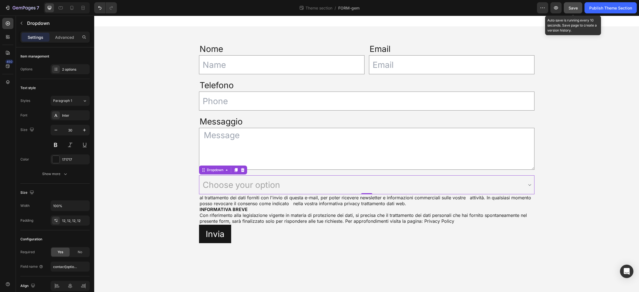
click at [576, 4] on button "Save" at bounding box center [573, 7] width 18 height 11
click at [67, 34] on div "Advanced" at bounding box center [65, 37] width 28 height 9
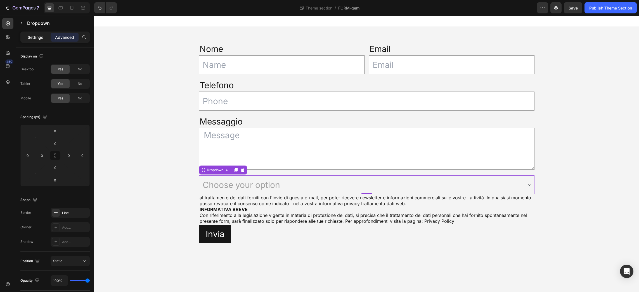
click at [32, 35] on p "Settings" at bounding box center [36, 37] width 16 height 6
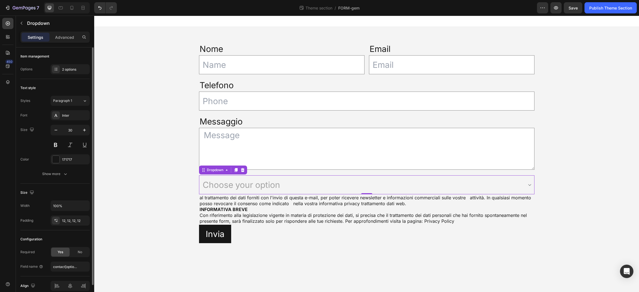
click at [24, 69] on div "Options" at bounding box center [26, 69] width 12 height 5
click at [63, 66] on div "2 options" at bounding box center [70, 69] width 39 height 10
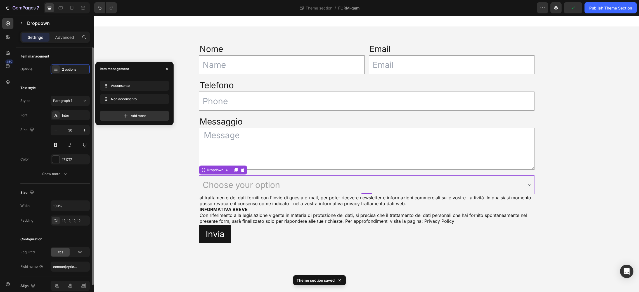
click at [28, 67] on div "Options" at bounding box center [26, 69] width 12 height 5
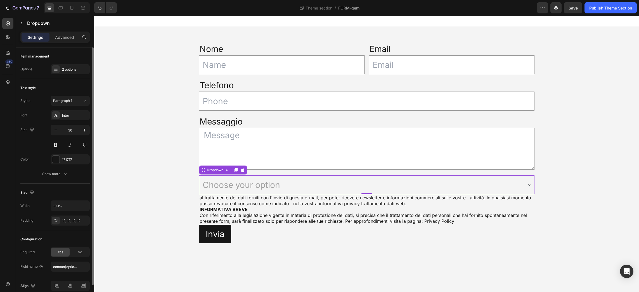
scroll to position [25, 0]
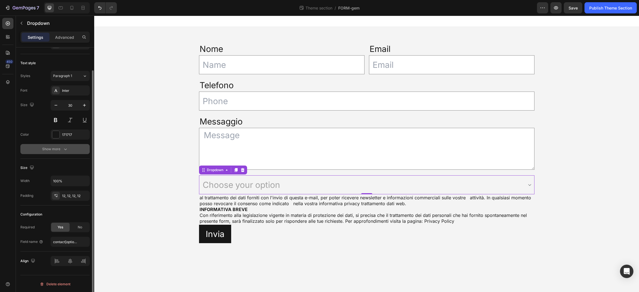
click at [60, 148] on div "Show more" at bounding box center [55, 149] width 26 height 6
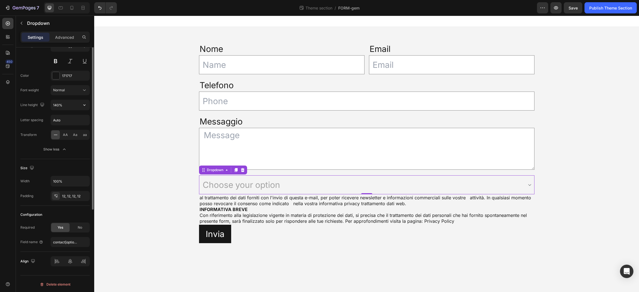
scroll to position [0, 0]
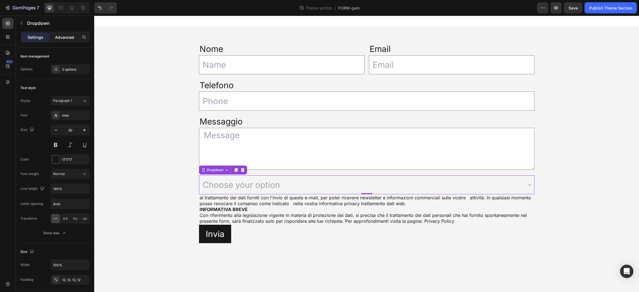
click at [64, 36] on p "Advanced" at bounding box center [64, 37] width 19 height 6
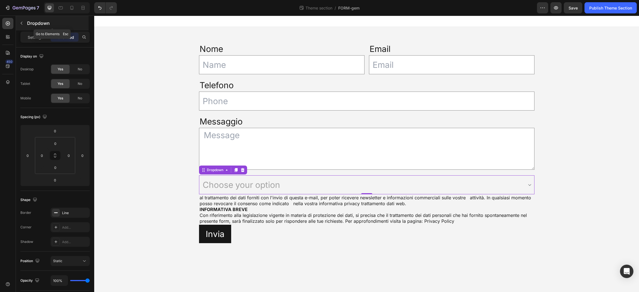
click at [25, 21] on button "button" at bounding box center [21, 23] width 9 height 9
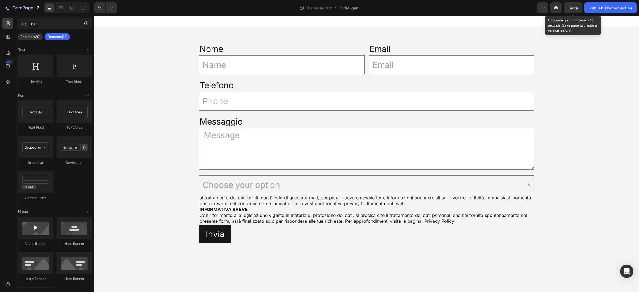
click at [574, 7] on span "Save" at bounding box center [572, 8] width 9 height 5
click at [321, 213] on span "Con riferimento alla legislazione vigente in materia di protezione dei dati, si…" at bounding box center [363, 218] width 327 height 11
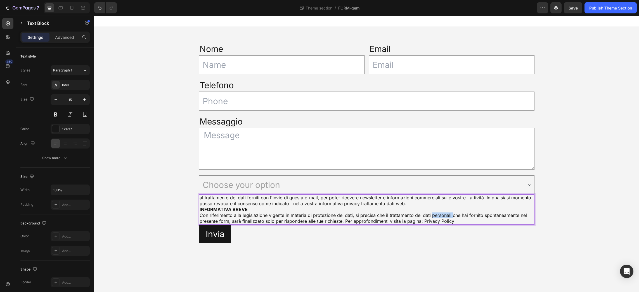
click at [432, 216] on span "Con riferimento alla legislazione vigente in materia di protezione dei dati, si…" at bounding box center [363, 218] width 327 height 11
click at [446, 222] on span "Con riferimento alla legislazione vigente in materia di protezione dei dati, si…" at bounding box center [363, 218] width 327 height 11
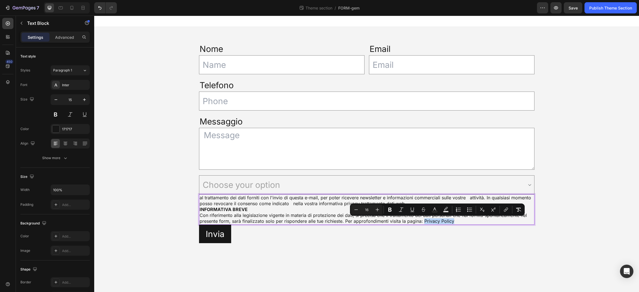
drag, startPoint x: 452, startPoint y: 222, endPoint x: 423, endPoint y: 223, distance: 29.4
click at [423, 223] on p "Con riferimento alla legislazione vigente in materia di protezione dei dati, si…" at bounding box center [367, 219] width 334 height 12
click at [506, 209] on icon "Editor contextual toolbar" at bounding box center [505, 210] width 3 height 3
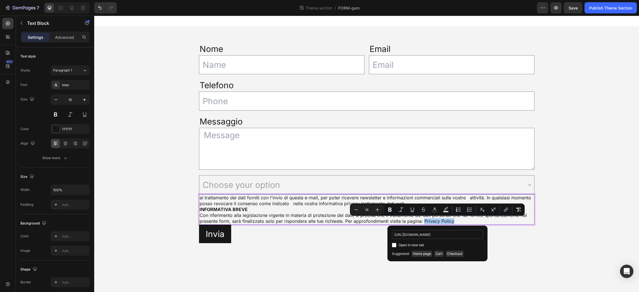
scroll to position [0, 1]
type input "[URL][DOMAIN_NAME]"
click at [395, 245] on input "Editor contextual toolbar" at bounding box center [394, 245] width 4 height 4
checkbox input "true"
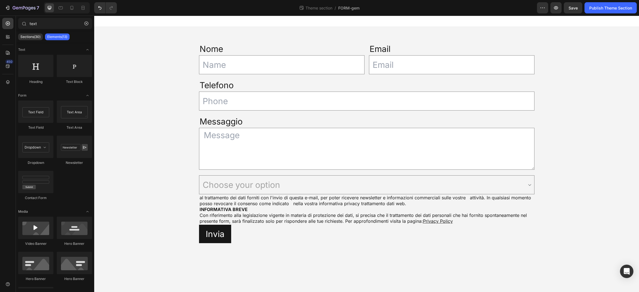
click at [588, 227] on div "Nome Text Block Text Field Email Text Block Email Field Row Telefono Text Block…" at bounding box center [366, 143] width 545 height 232
click at [572, 8] on span "Save" at bounding box center [572, 8] width 9 height 5
click at [226, 197] on span "al trattamento dei dati forniti con l'invio di questa e-mail, per poter ricever…" at bounding box center [365, 200] width 331 height 11
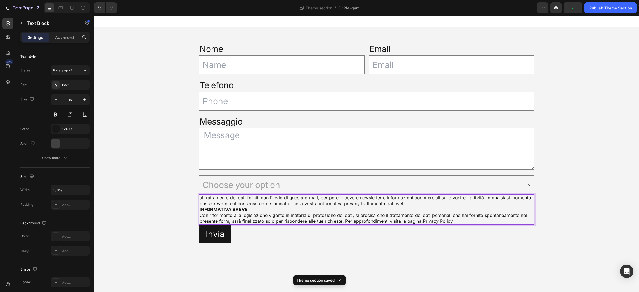
click at [243, 198] on span "al trattamento dei dati forniti con l'invio di questa e-mail, per poter ricever…" at bounding box center [365, 200] width 331 height 11
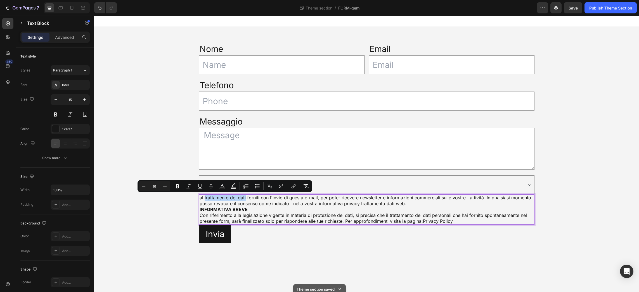
drag, startPoint x: 245, startPoint y: 198, endPoint x: 205, endPoint y: 199, distance: 40.8
click at [205, 199] on span "al trattamento dei dati forniti con l'invio di questa e-mail, per poter ricever…" at bounding box center [365, 200] width 331 height 11
click at [177, 185] on icon "Editor contextual toolbar" at bounding box center [177, 186] width 3 height 4
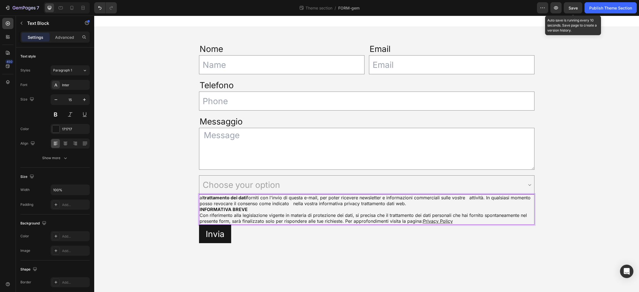
click at [568, 6] on span "Save" at bounding box center [572, 8] width 9 height 5
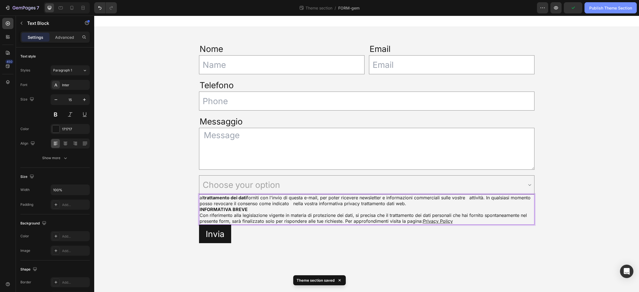
click at [606, 6] on div "Publish Theme Section" at bounding box center [610, 8] width 43 height 6
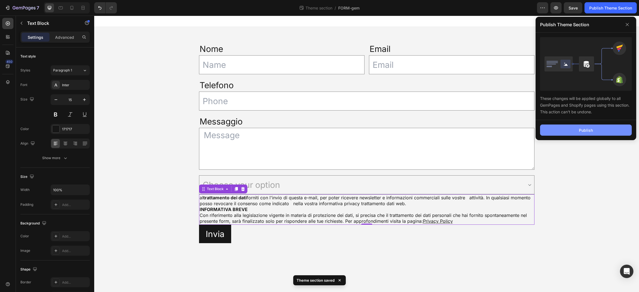
drag, startPoint x: 583, startPoint y: 131, endPoint x: 584, endPoint y: 134, distance: 3.9
click at [583, 130] on div "Publish" at bounding box center [586, 130] width 14 height 6
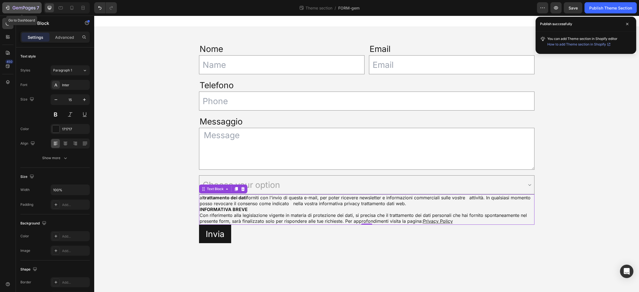
click at [6, 6] on icon "button" at bounding box center [8, 8] width 6 height 6
